Goal: Use online tool/utility: Utilize a website feature to perform a specific function

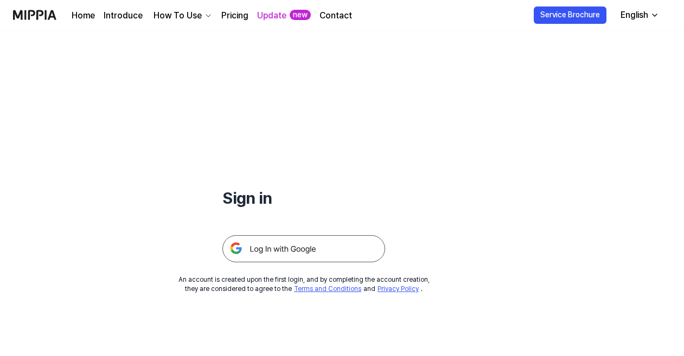
click at [290, 247] on img at bounding box center [303, 248] width 163 height 27
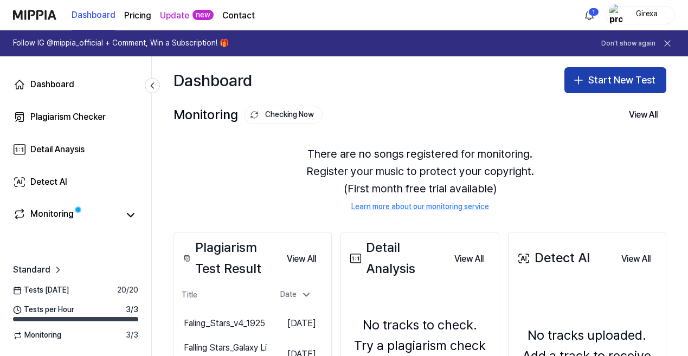
click at [603, 86] on button "Start New Test" at bounding box center [616, 80] width 102 height 26
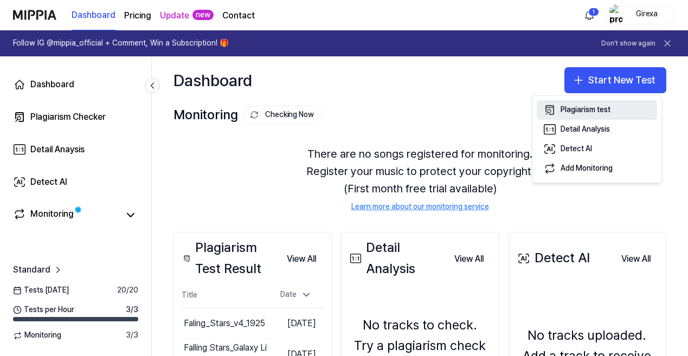
click at [570, 111] on div "Plagiarism test" at bounding box center [586, 110] width 50 height 11
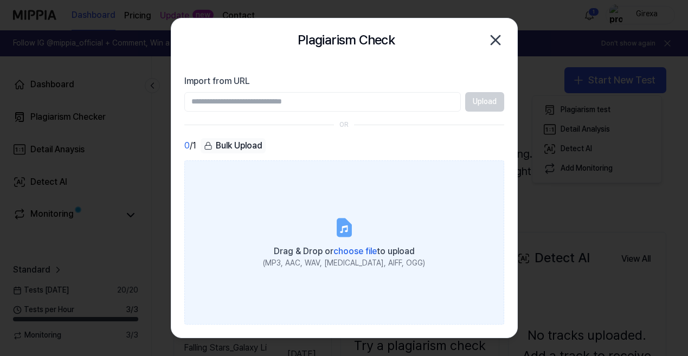
click at [340, 222] on icon at bounding box center [343, 227] width 13 height 17
click at [0, 0] on input "Drag & Drop or choose file to upload (MP3, AAC, WAV, FLAC, AIFF, OGG)" at bounding box center [0, 0] width 0 height 0
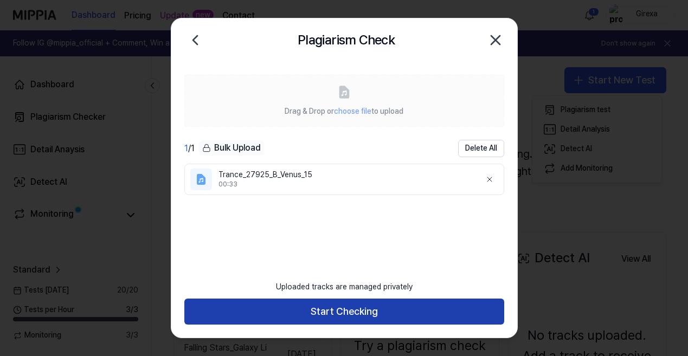
click at [348, 310] on button "Start Checking" at bounding box center [344, 312] width 320 height 26
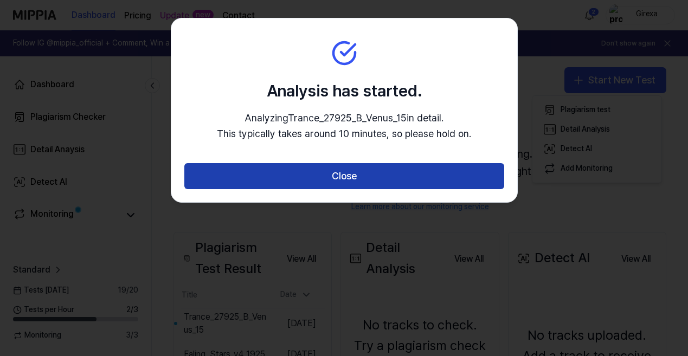
click at [341, 175] on button "Close" at bounding box center [344, 176] width 320 height 26
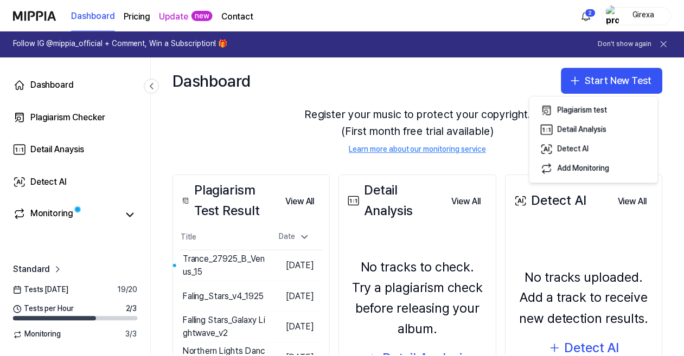
scroll to position [79, 0]
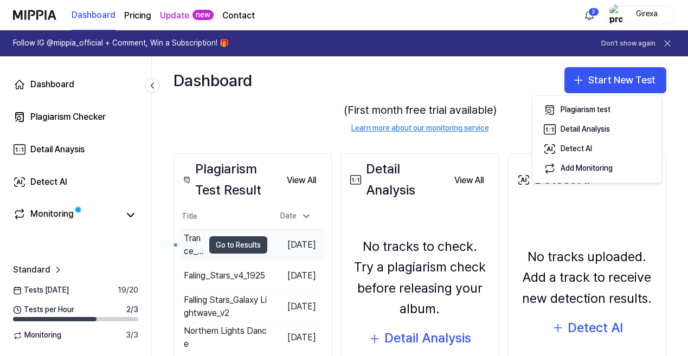
click at [217, 244] on button "Go to Results" at bounding box center [238, 244] width 58 height 17
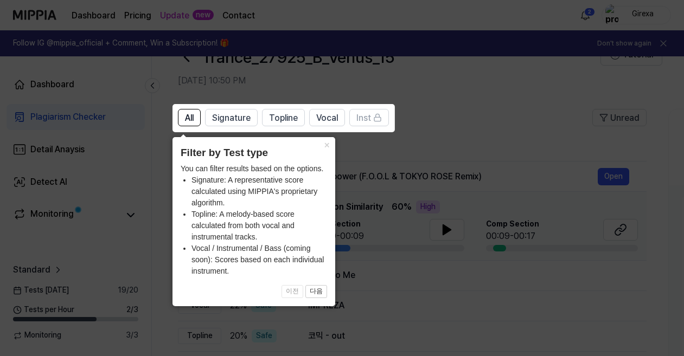
scroll to position [39, 0]
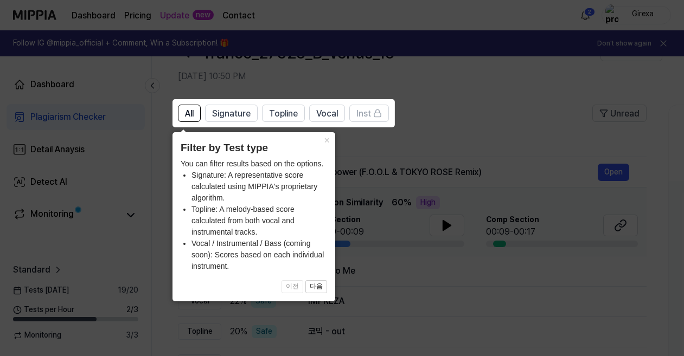
click at [433, 112] on icon at bounding box center [344, 178] width 688 height 356
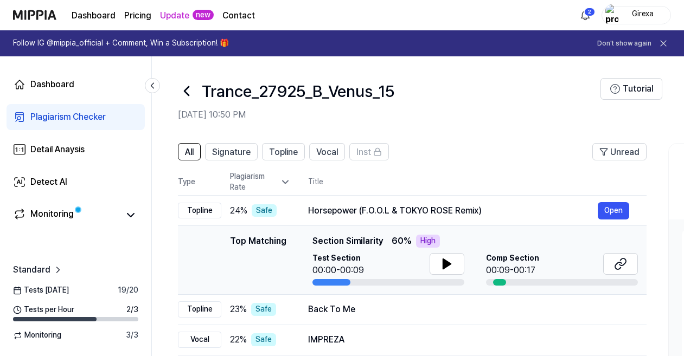
scroll to position [0, 0]
click at [450, 265] on icon at bounding box center [447, 264] width 8 height 10
click at [445, 265] on icon at bounding box center [445, 264] width 2 height 9
click at [621, 257] on button at bounding box center [620, 264] width 35 height 22
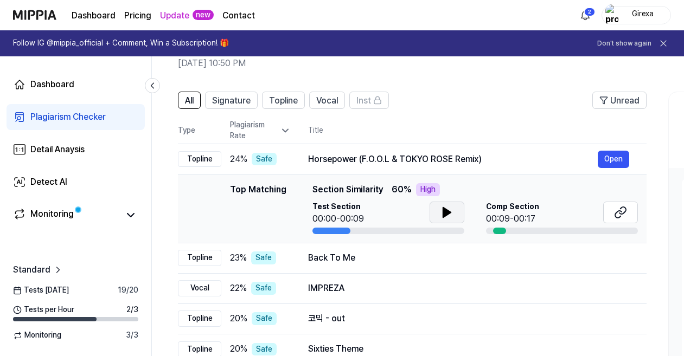
scroll to position [49, 0]
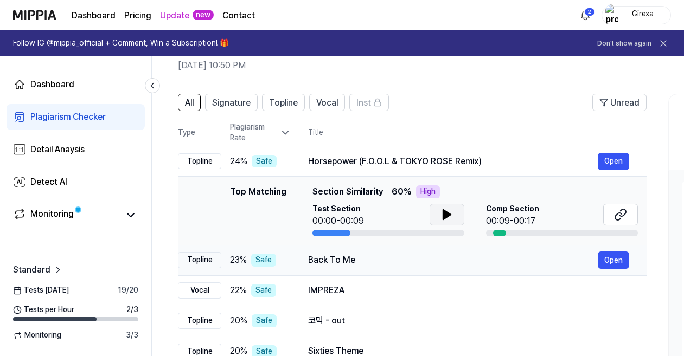
click at [323, 260] on div "Back To Me" at bounding box center [453, 260] width 290 height 13
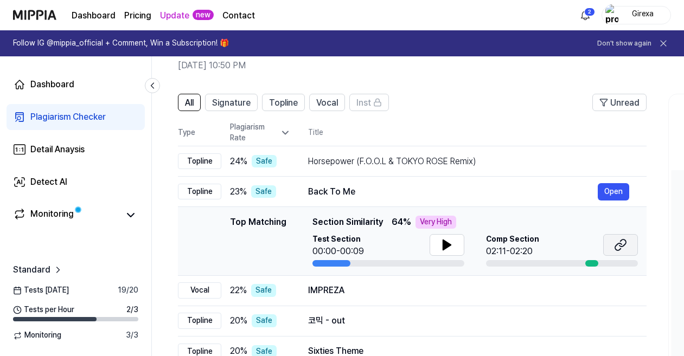
click at [618, 249] on icon at bounding box center [620, 245] width 13 height 13
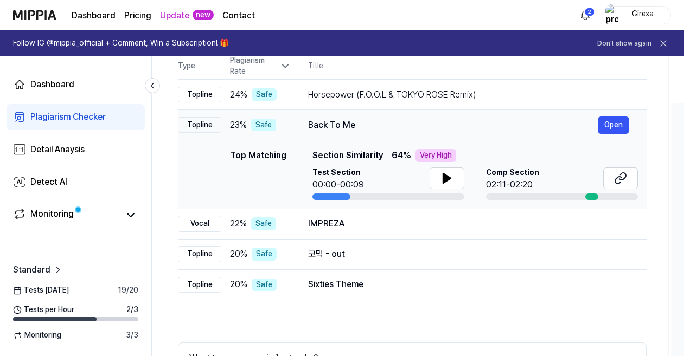
scroll to position [118, 0]
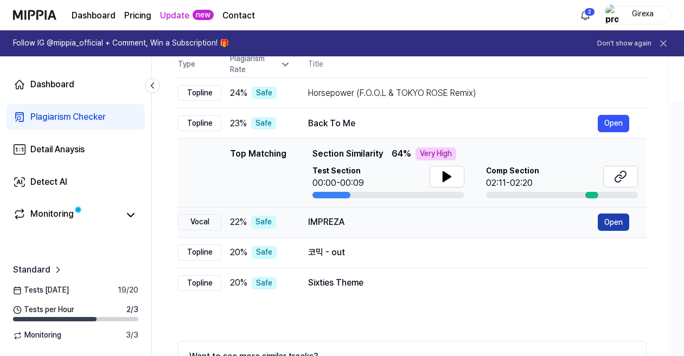
click at [618, 221] on button "Open" at bounding box center [613, 222] width 31 height 17
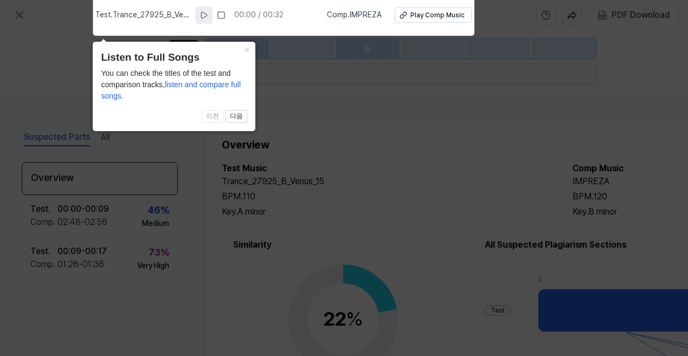
click at [208, 16] on icon at bounding box center [204, 15] width 9 height 9
click at [203, 15] on rect at bounding box center [203, 15] width 2 height 7
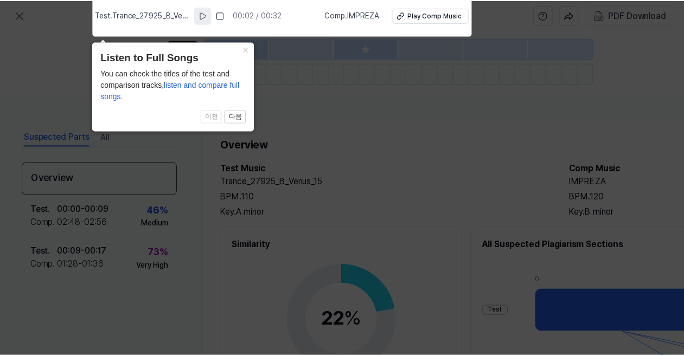
scroll to position [118, 0]
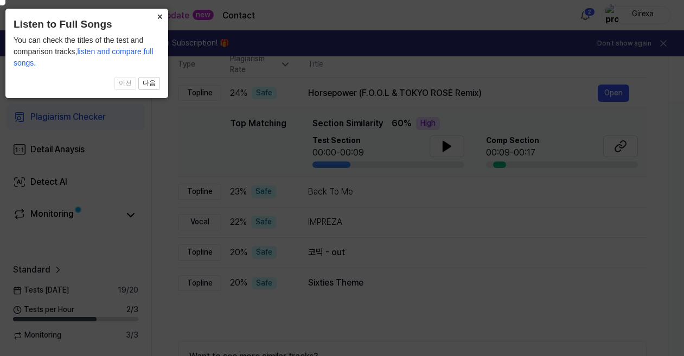
click at [161, 17] on button "×" at bounding box center [159, 16] width 17 height 15
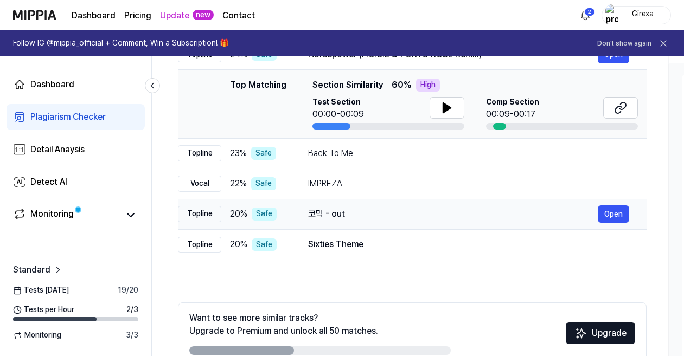
scroll to position [159, 0]
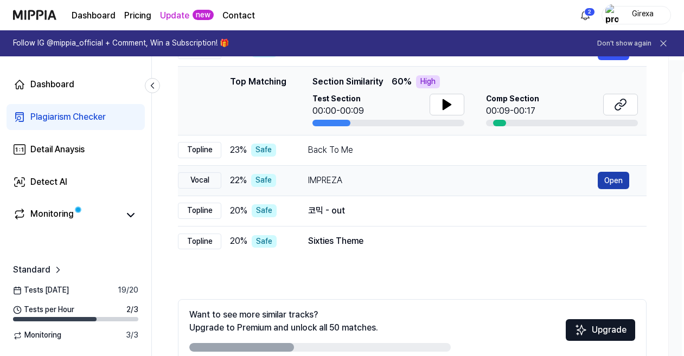
click at [617, 179] on button "Open" at bounding box center [613, 180] width 31 height 17
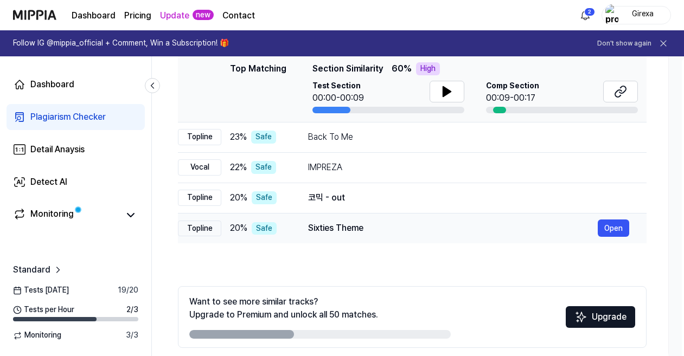
scroll to position [174, 0]
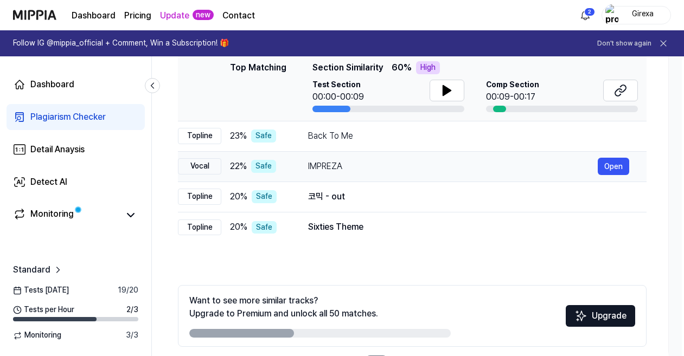
click at [365, 171] on div "IMPREZA" at bounding box center [453, 166] width 290 height 13
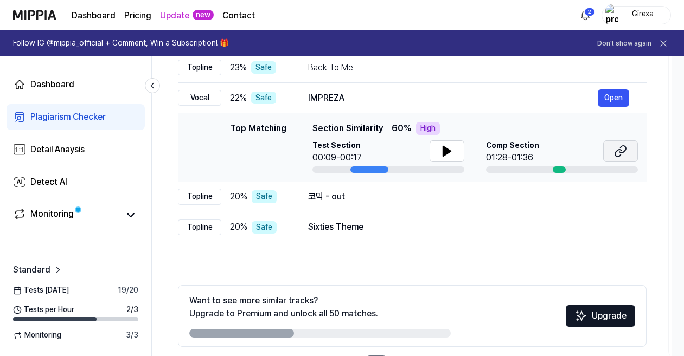
click at [623, 152] on icon at bounding box center [622, 149] width 7 height 7
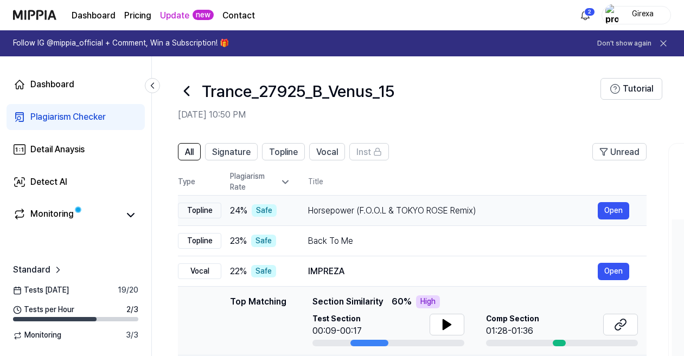
scroll to position [0, 0]
click at [349, 210] on div "Horsepower (F.O.O.L & TOKYO ROSE Remix)" at bounding box center [453, 210] width 290 height 13
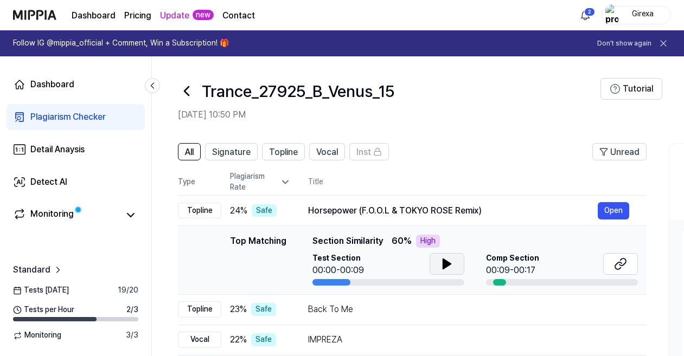
click at [439, 264] on button at bounding box center [446, 264] width 35 height 22
click at [445, 267] on icon at bounding box center [445, 264] width 2 height 9
